Goal: Task Accomplishment & Management: Complete application form

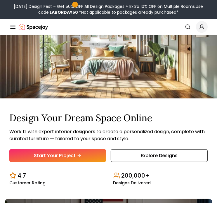
scroll to position [25, 0]
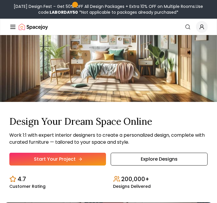
click at [56, 157] on link "Start Your Project" at bounding box center [57, 159] width 97 height 13
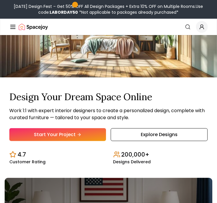
scroll to position [55, 0]
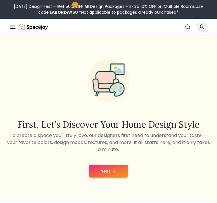
click at [99, 174] on button "Next" at bounding box center [108, 171] width 39 height 13
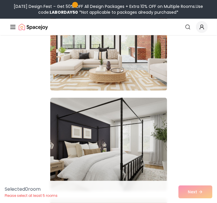
scroll to position [3927, 0]
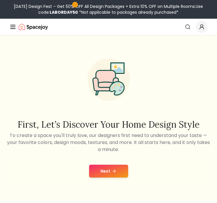
click at [112, 173] on icon at bounding box center [114, 171] width 5 height 5
